Goal: Navigation & Orientation: Find specific page/section

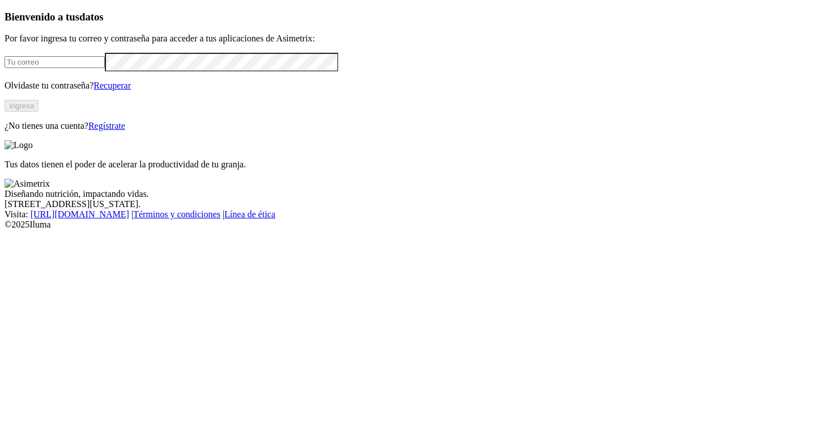
click at [105, 68] on input "email" at bounding box center [55, 62] width 100 height 12
type input "[PERSON_NAME][EMAIL_ADDRESS][PERSON_NAME][DOMAIN_NAME]"
click at [39, 112] on button "Ingresa" at bounding box center [22, 106] width 34 height 12
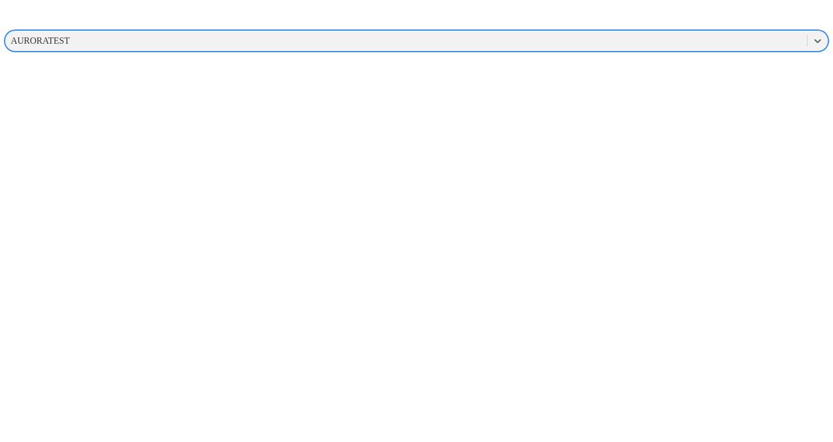
scroll to position [532, 0]
